Goal: Task Accomplishment & Management: Complete application form

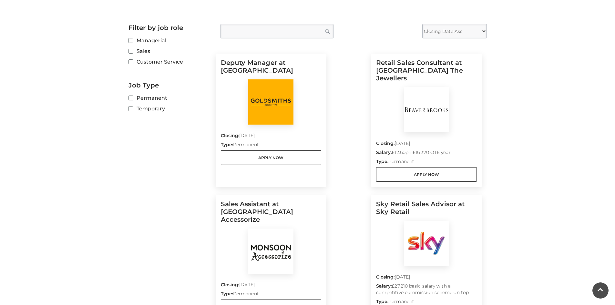
scroll to position [162, 0]
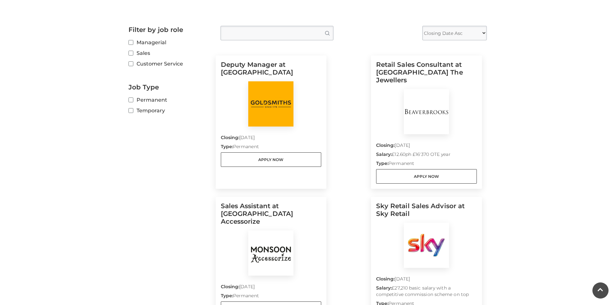
click at [438, 37] on select "Closing Date Asc Closing Date Desc" at bounding box center [455, 33] width 65 height 15
select select "DESC"
click at [423, 26] on select "Closing Date Asc Closing Date Desc" at bounding box center [455, 33] width 65 height 15
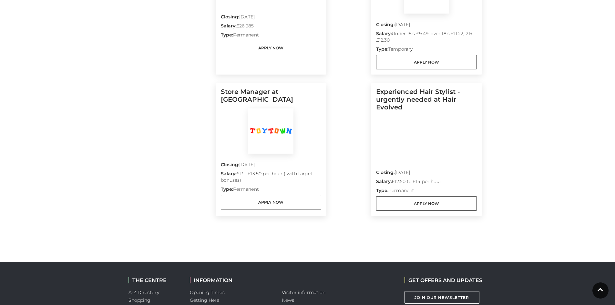
scroll to position [581, 0]
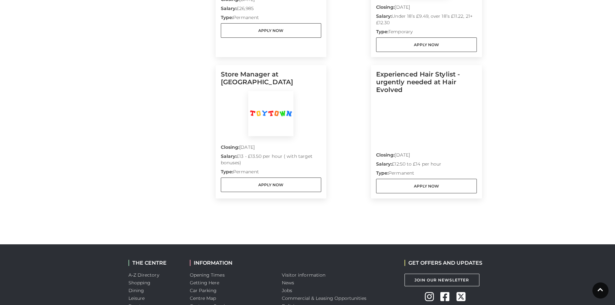
click at [255, 180] on div "Store Manager at Toy Town Closing: 10 Sep 2025 Salary: £13 - £13.50 per hour ( …" at bounding box center [271, 131] width 111 height 133
click at [255, 178] on link "Apply Now" at bounding box center [271, 185] width 101 height 15
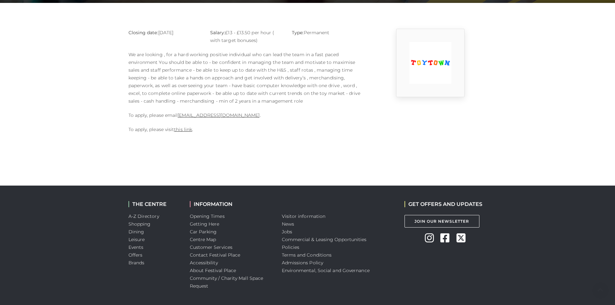
scroll to position [162, 0]
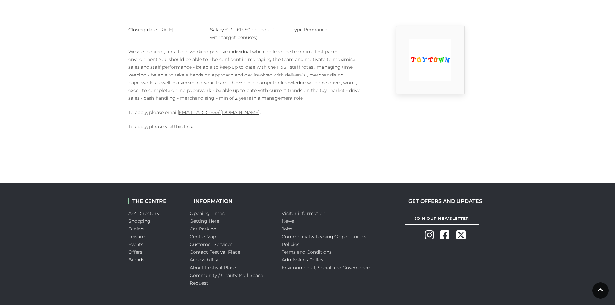
click at [175, 126] on link "this link" at bounding box center [183, 127] width 18 height 6
drag, startPoint x: 227, startPoint y: 113, endPoint x: 208, endPoint y: 112, distance: 19.4
click at [208, 112] on p "To apply, please email stella@smf-toys.com ." at bounding box center [247, 113] width 236 height 8
click at [248, 113] on p "To apply, please email stella@smf-toys.com ." at bounding box center [247, 113] width 236 height 8
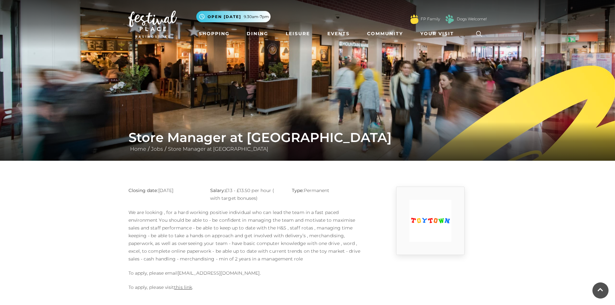
scroll to position [0, 0]
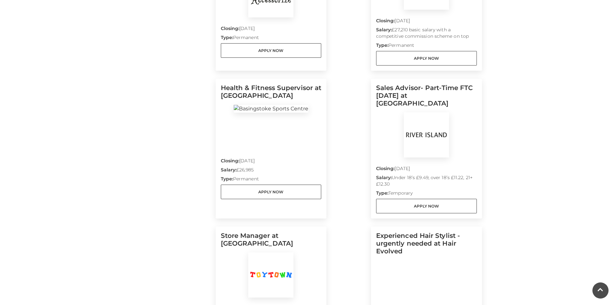
scroll to position [517, 0]
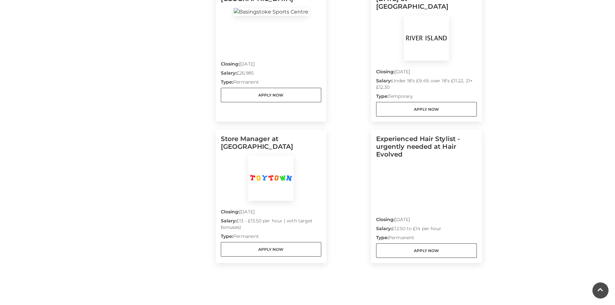
click at [263, 135] on h5 "Store Manager at [GEOGRAPHIC_DATA]" at bounding box center [271, 145] width 101 height 21
click at [262, 242] on link "Apply Now" at bounding box center [271, 249] width 101 height 15
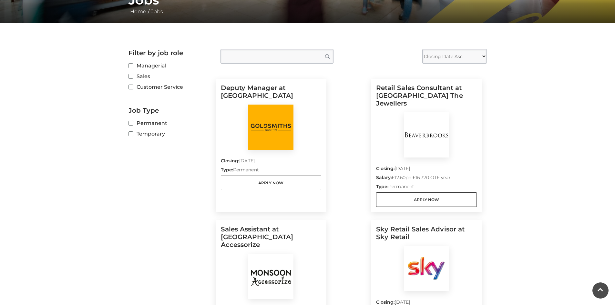
scroll to position [129, 0]
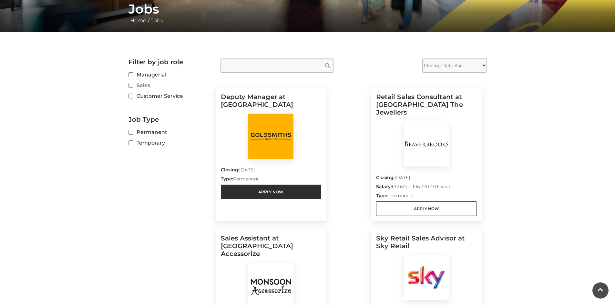
click at [266, 196] on link "Apply Now" at bounding box center [271, 192] width 101 height 15
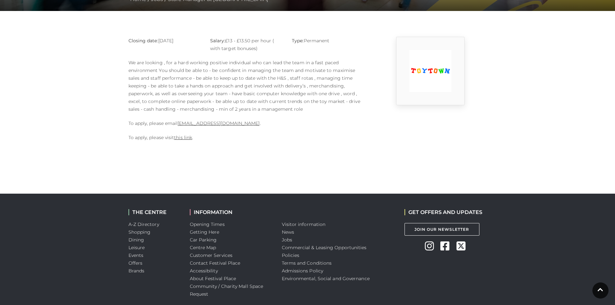
scroll to position [56, 0]
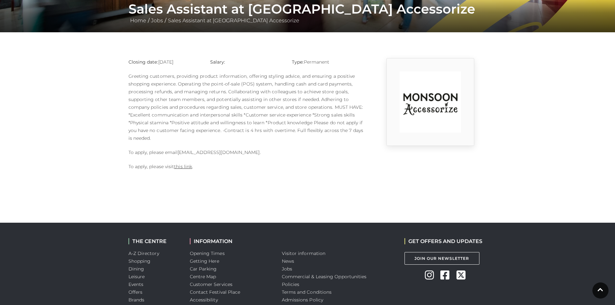
scroll to position [32, 0]
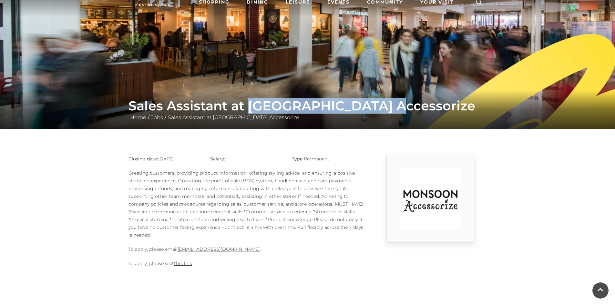
drag, startPoint x: 249, startPoint y: 105, endPoint x: 394, endPoint y: 109, distance: 145.4
click at [394, 109] on h1 "Sales Assistant at [GEOGRAPHIC_DATA] Accessorize" at bounding box center [308, 106] width 359 height 16
copy h1 "Monsoon Accessorize"
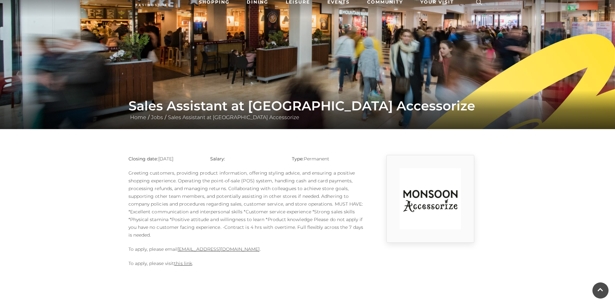
click at [79, 176] on main "Sales Assistant at [GEOGRAPHIC_DATA] Accessorize Home / Jobs / Sales Assistant …" at bounding box center [307, 121] width 615 height 306
